Goal: Information Seeking & Learning: Learn about a topic

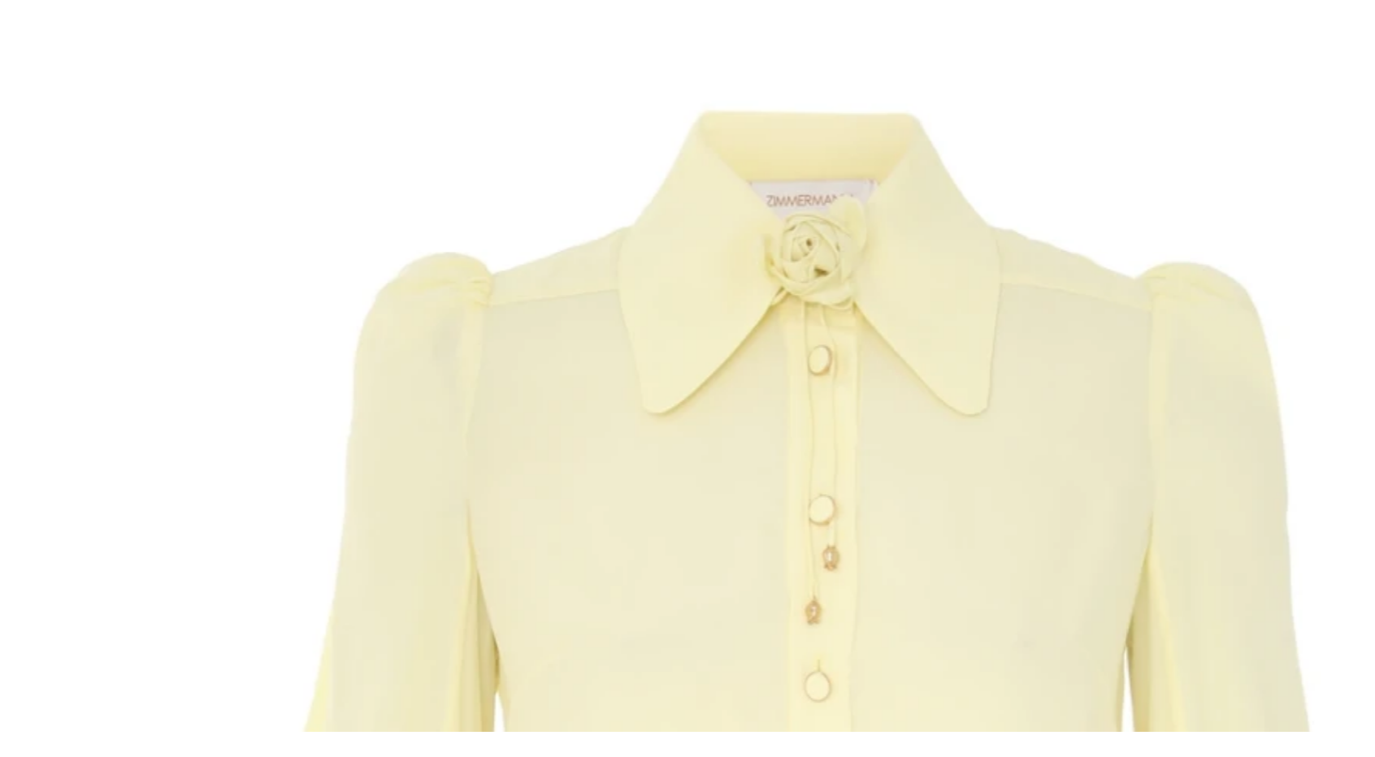
scroll to position [0, 342]
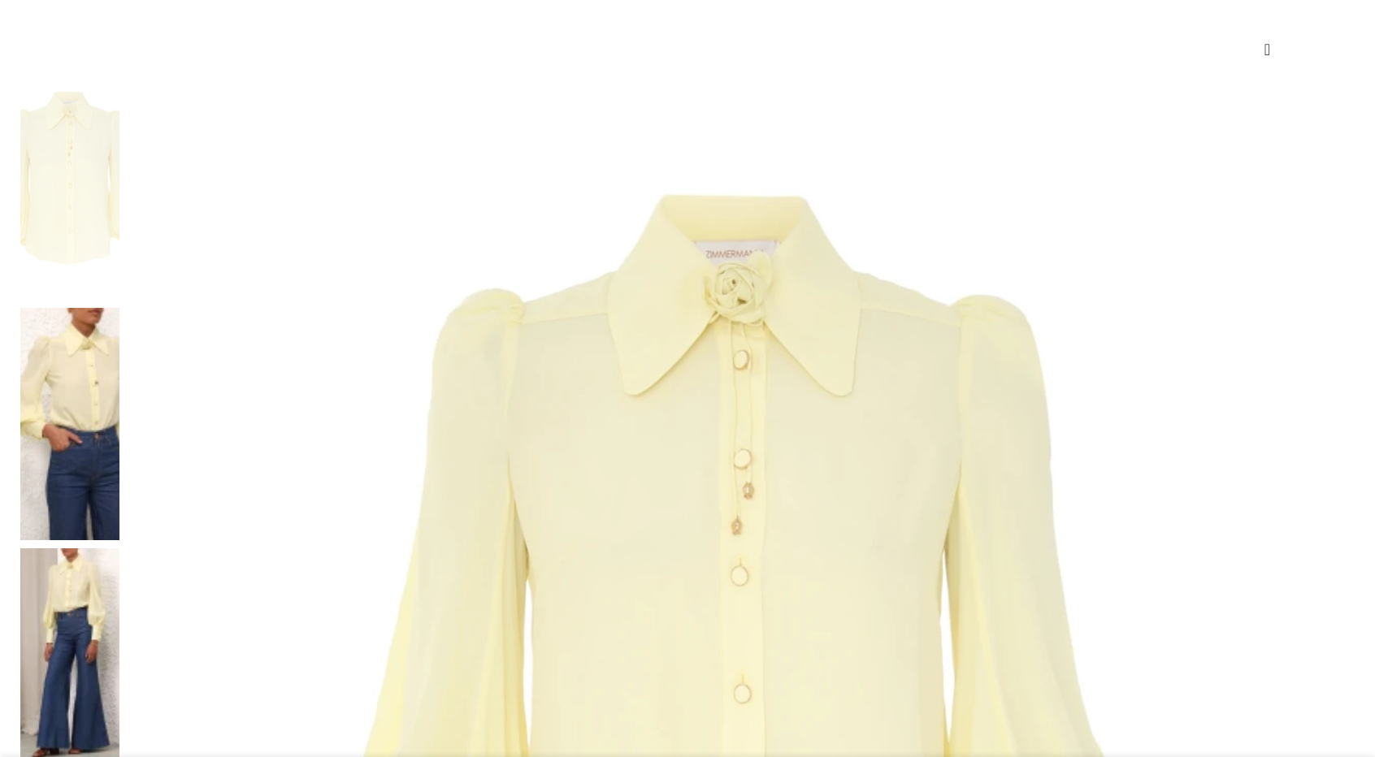
scroll to position [253, 0]
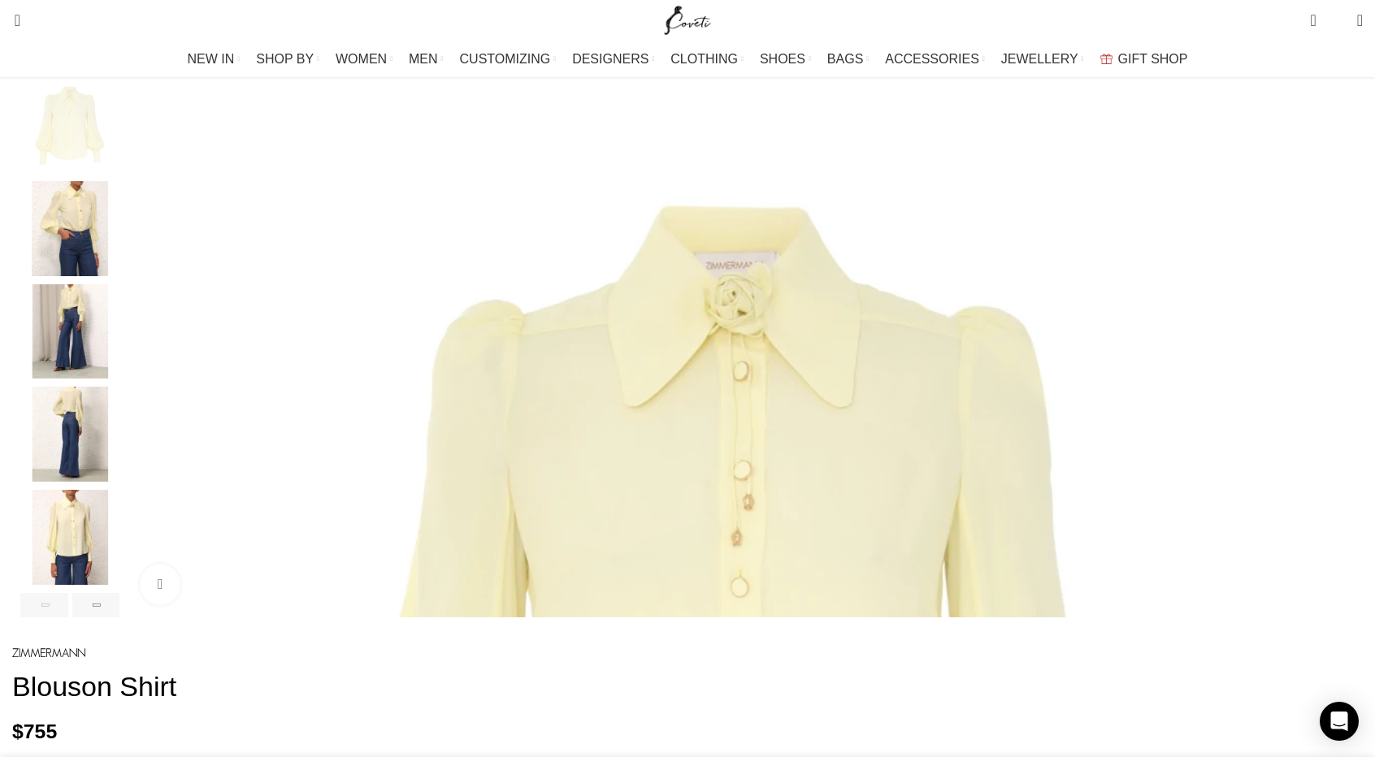
click at [119, 250] on img "2 / 8" at bounding box center [69, 228] width 99 height 95
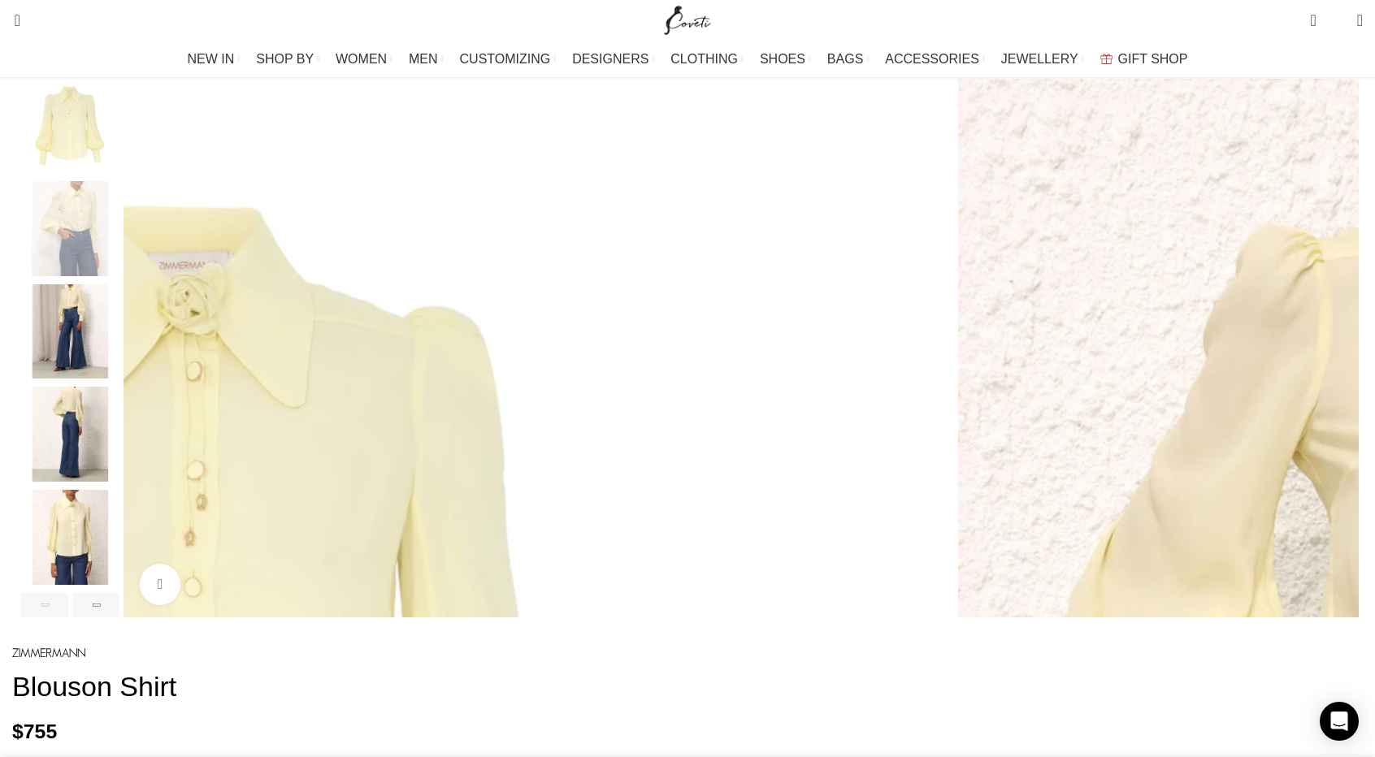
click at [119, 315] on img "3 / 8" at bounding box center [69, 331] width 99 height 95
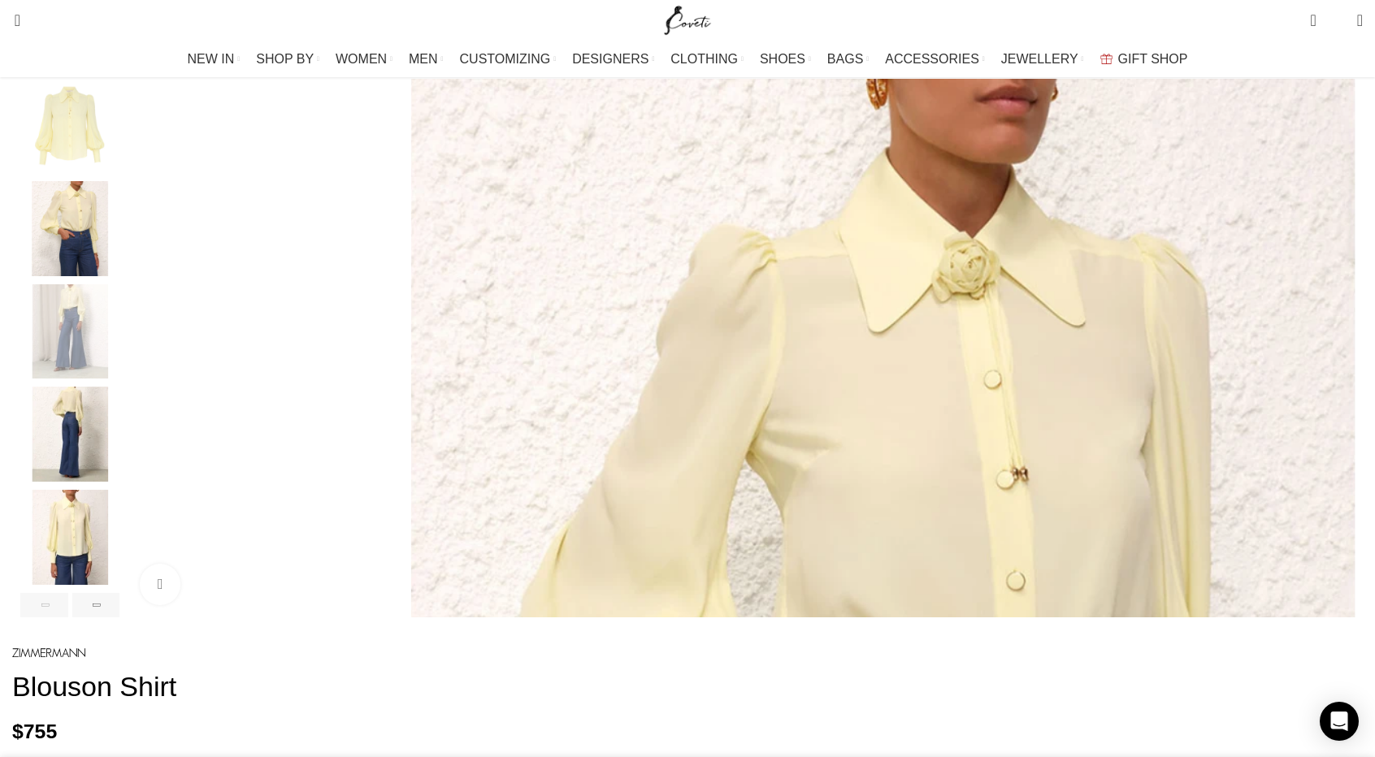
click at [119, 380] on img "3 / 8" at bounding box center [69, 331] width 99 height 95
click at [119, 455] on img "4 / 8" at bounding box center [69, 434] width 99 height 95
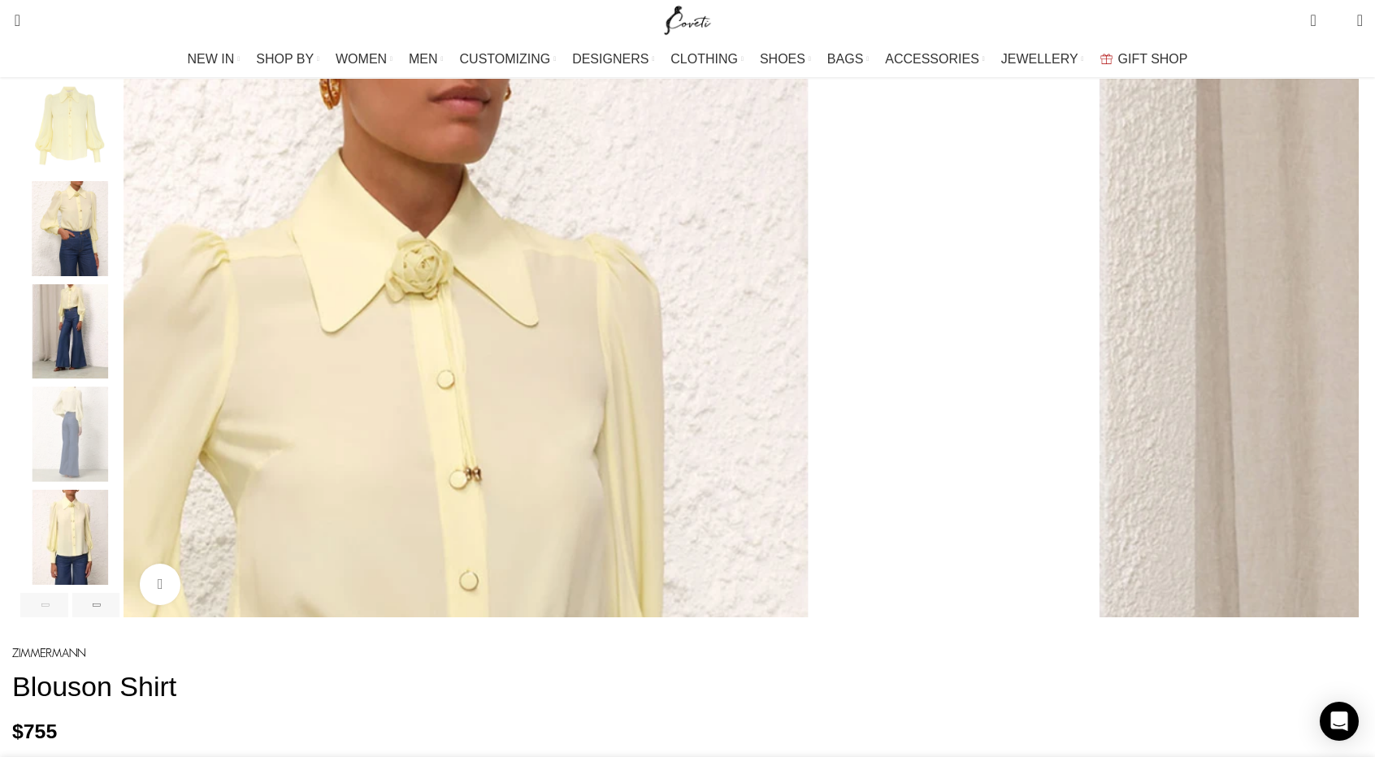
click at [119, 552] on img "5 / 8" at bounding box center [69, 537] width 99 height 95
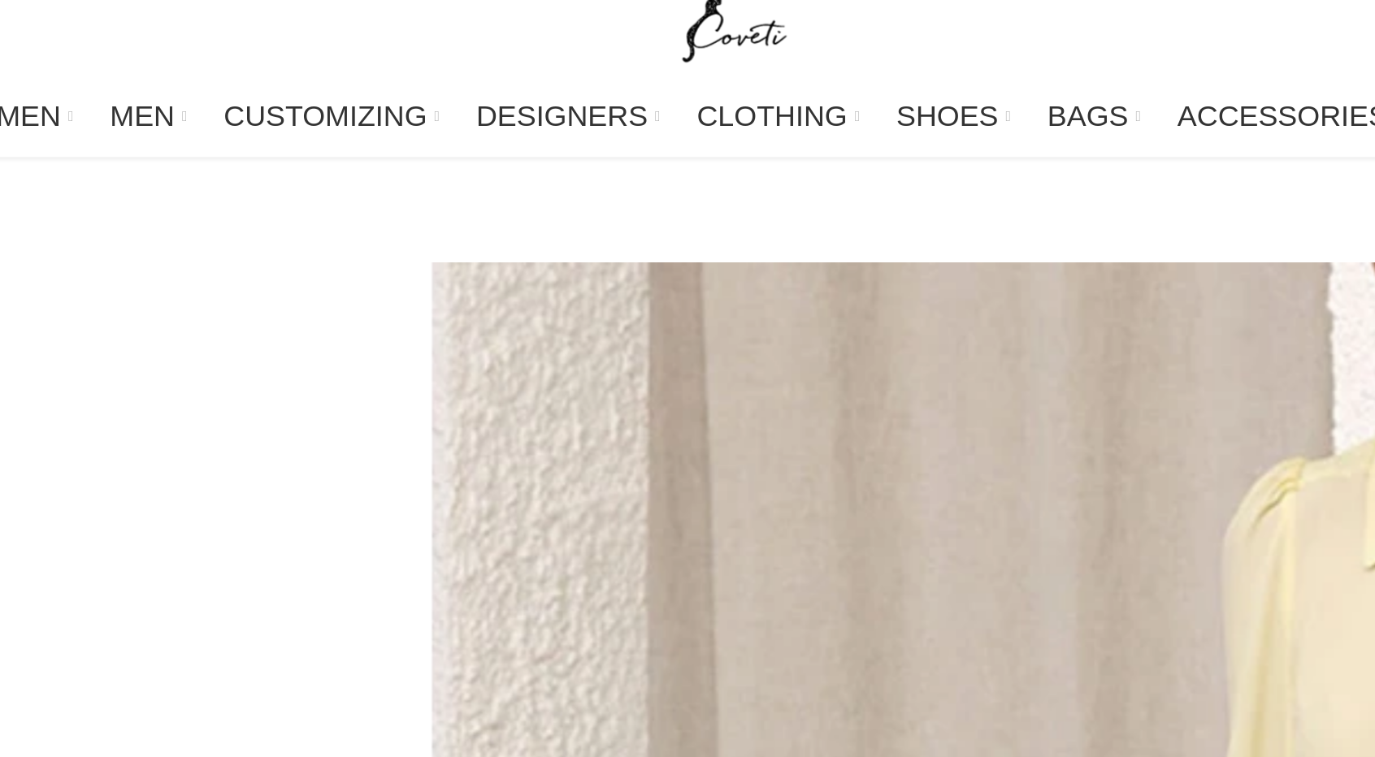
scroll to position [208, 0]
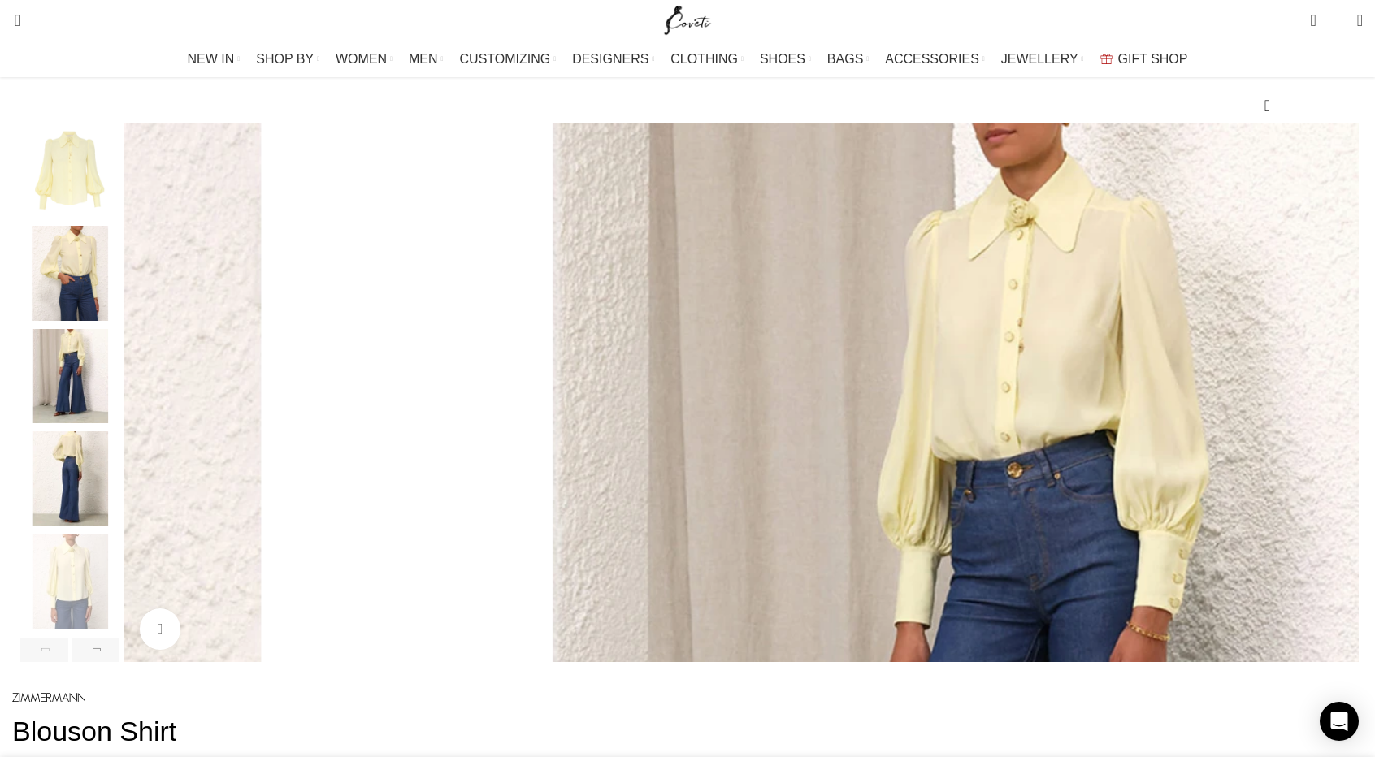
click at [119, 186] on img "1 / 8" at bounding box center [69, 171] width 99 height 95
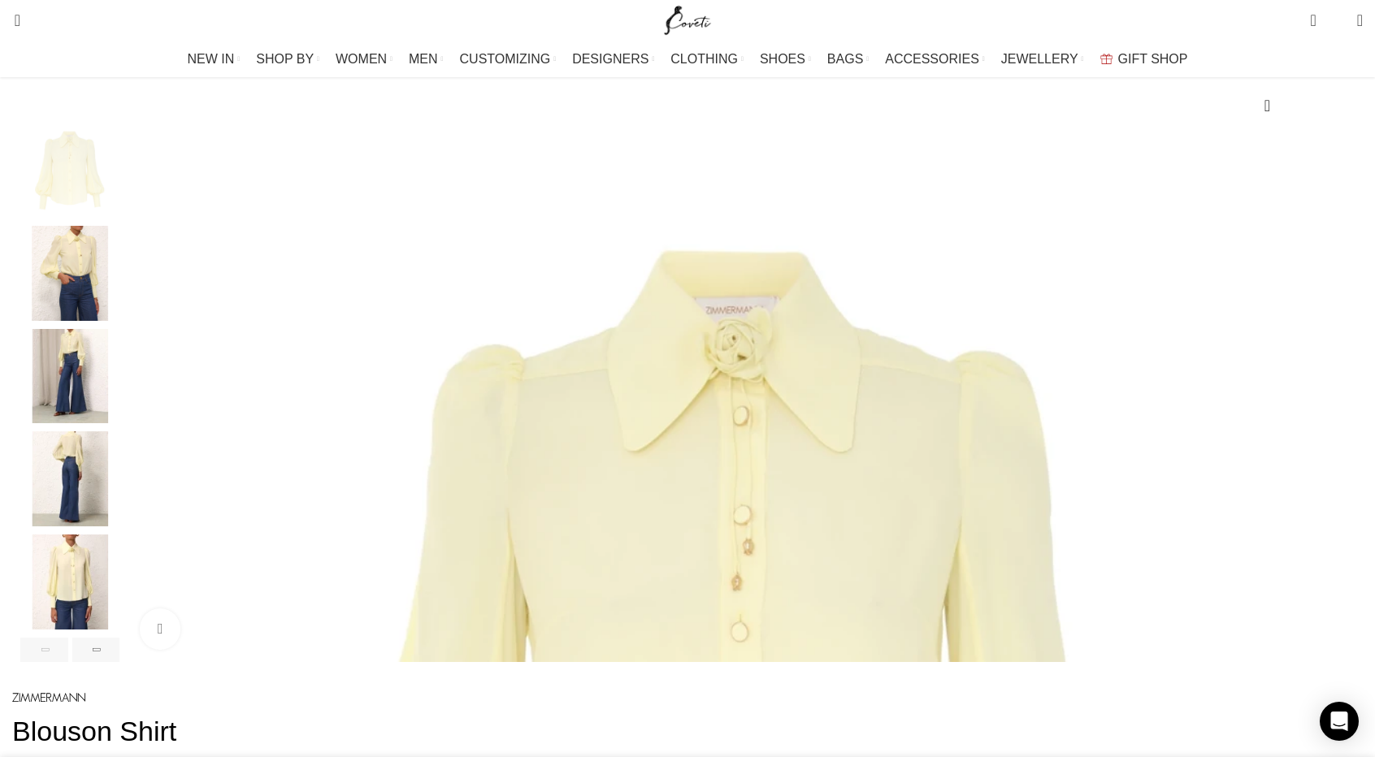
scroll to position [0, 342]
click at [493, 573] on img "1 / 8" at bounding box center [741, 737] width 1227 height 1227
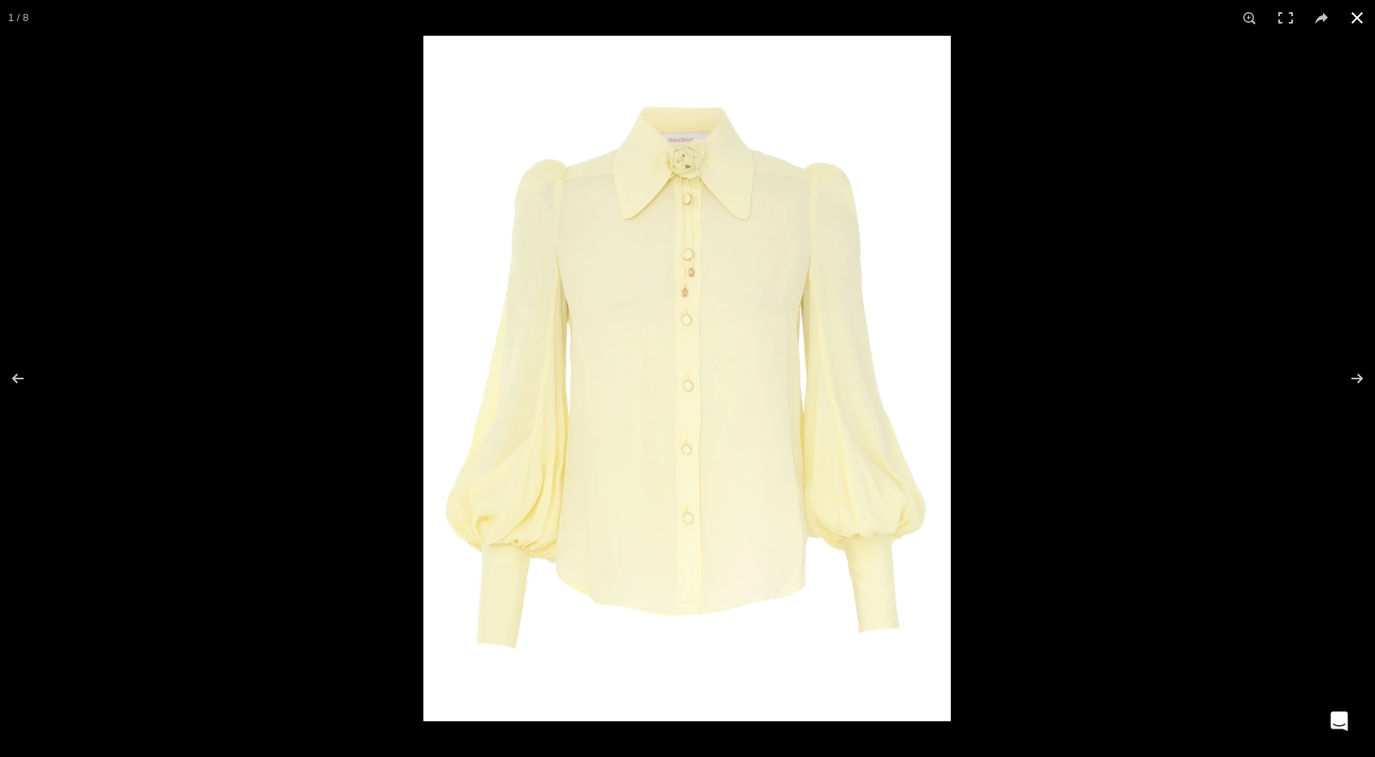
click at [1360, 19] on button at bounding box center [1357, 18] width 36 height 36
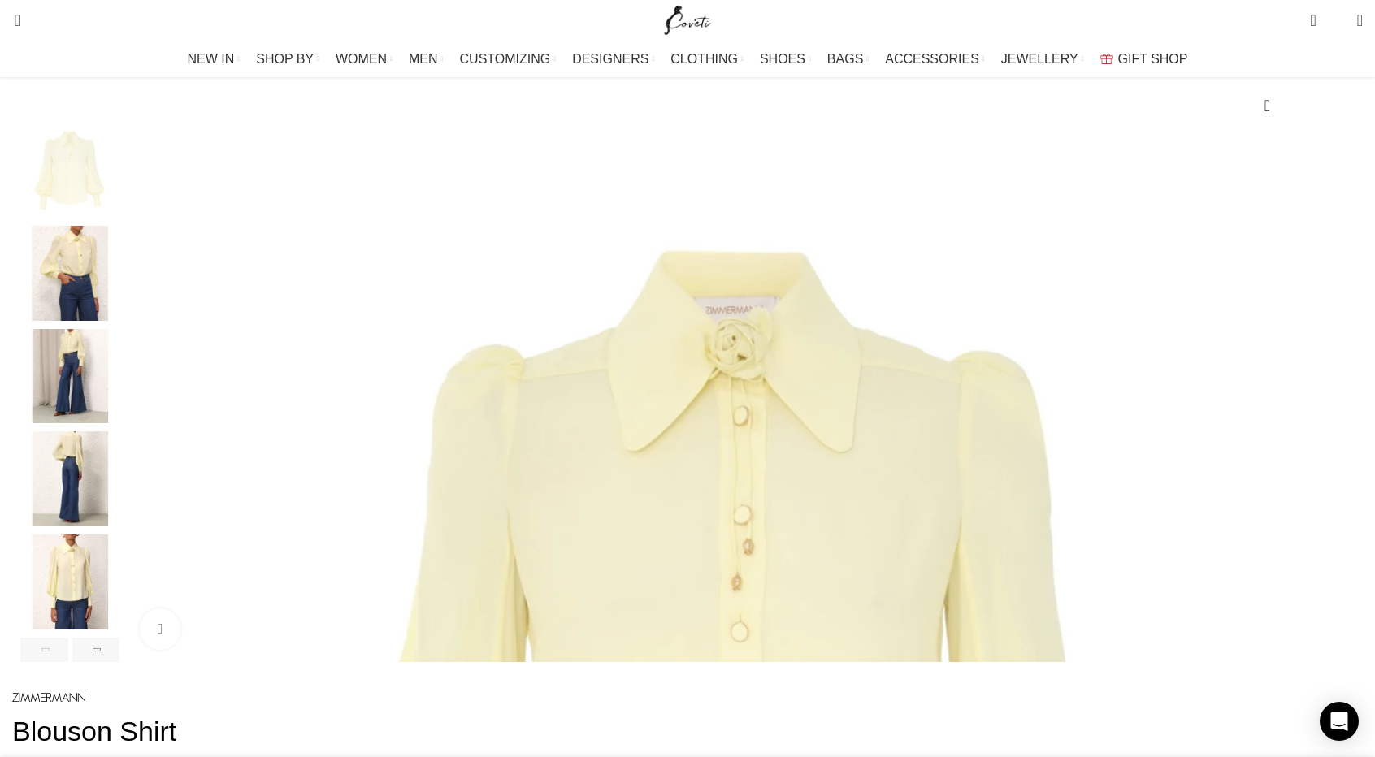
scroll to position [0, 513]
click at [439, 484] on img "1 / 8" at bounding box center [741, 737] width 1227 height 1227
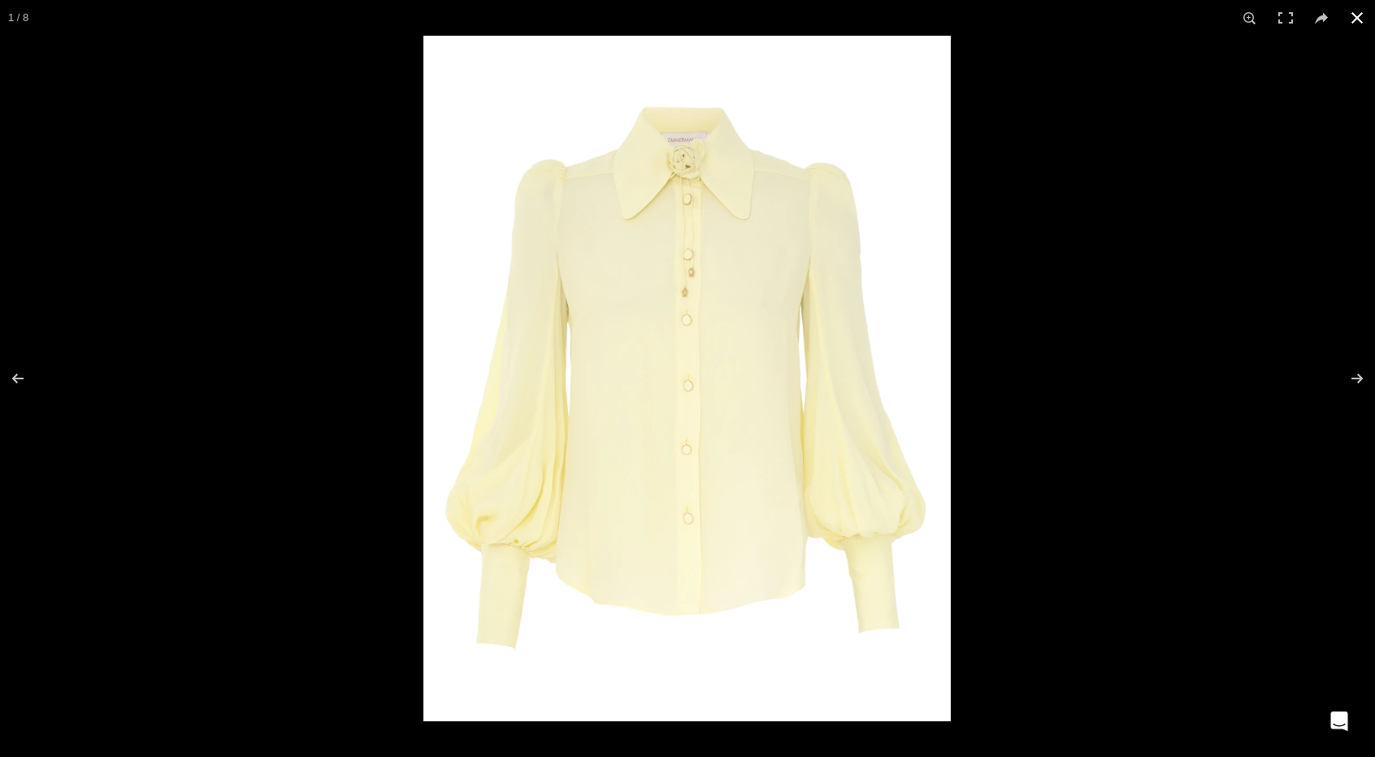
click at [1352, 15] on button at bounding box center [1357, 18] width 36 height 36
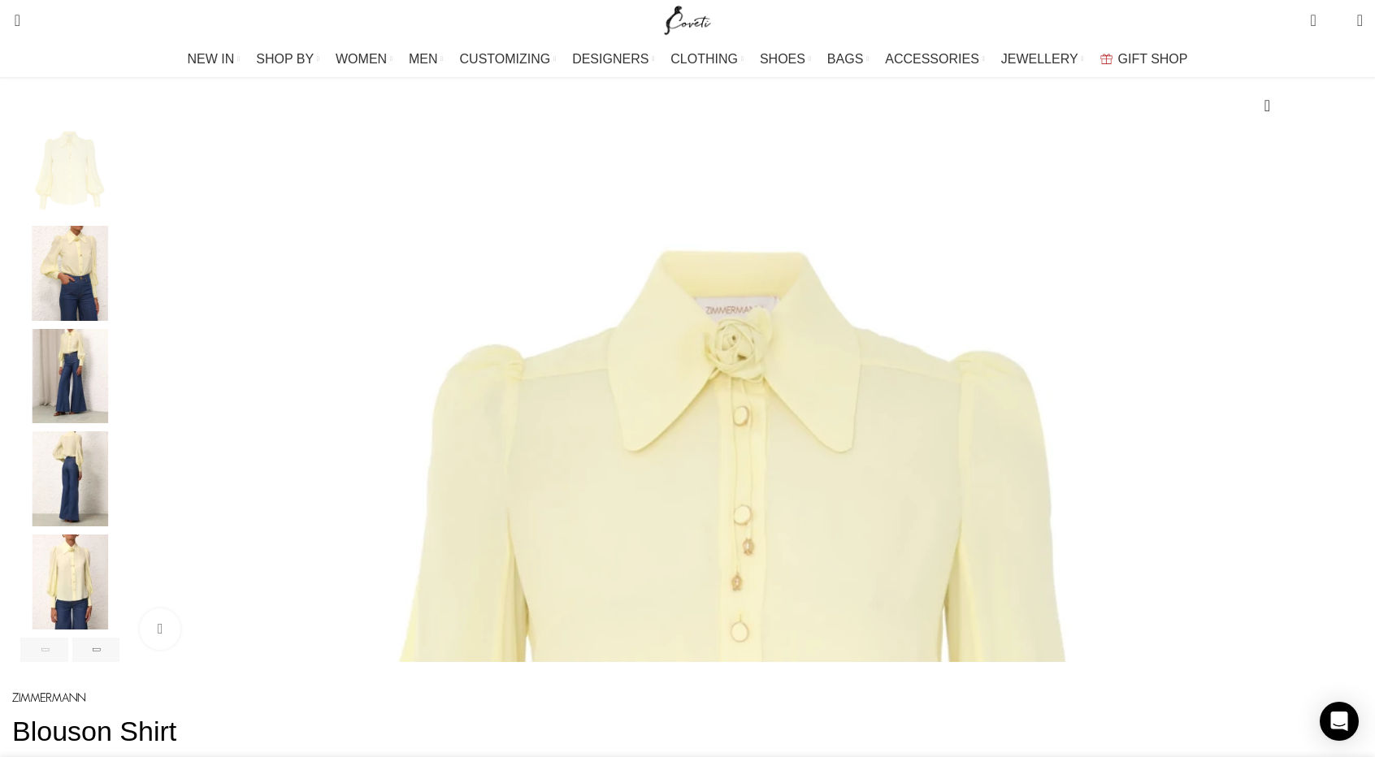
scroll to position [0, 684]
